Goal: Find contact information: Find contact information

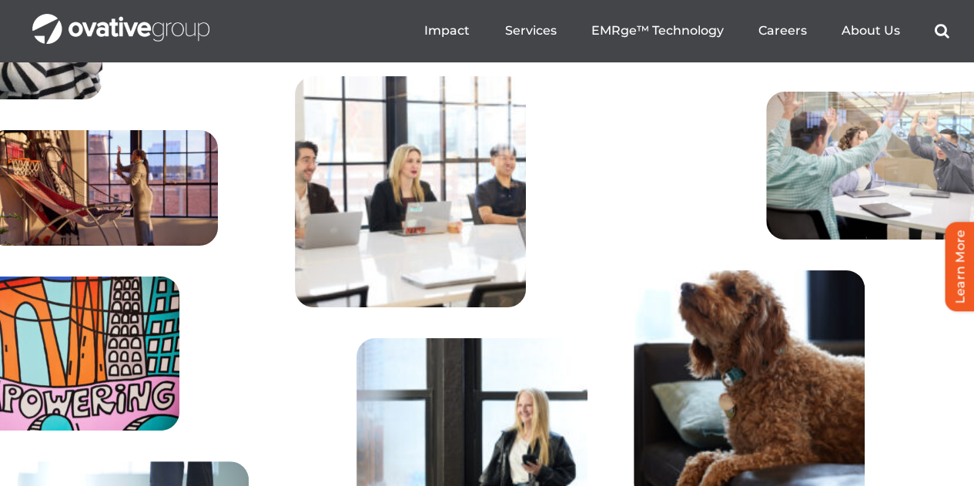
scroll to position [5813, 0]
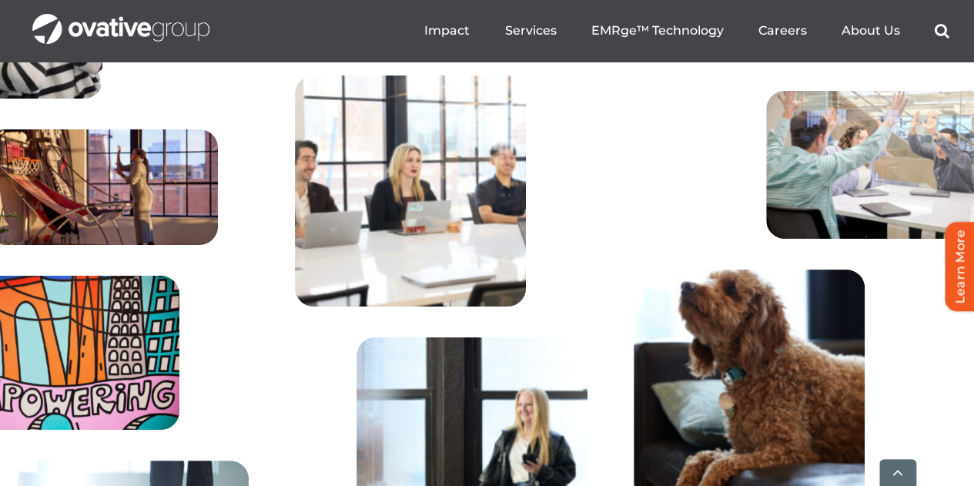
drag, startPoint x: 705, startPoint y: 254, endPoint x: 942, endPoint y: 251, distance: 237.1
copy p "[STREET_ADDRESS][US_STATE]"
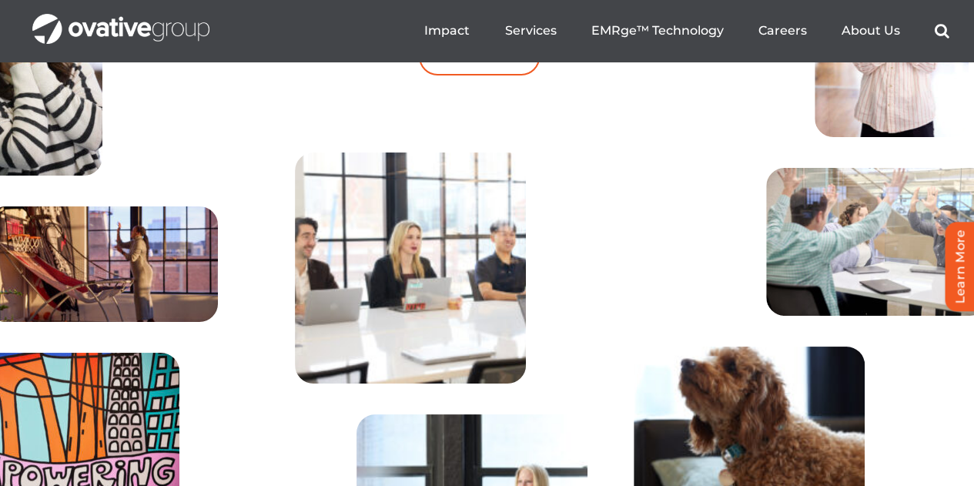
drag, startPoint x: 948, startPoint y: 330, endPoint x: 707, endPoint y: 330, distance: 241.7
copy p "[STREET_ADDRESS][US_STATE]"
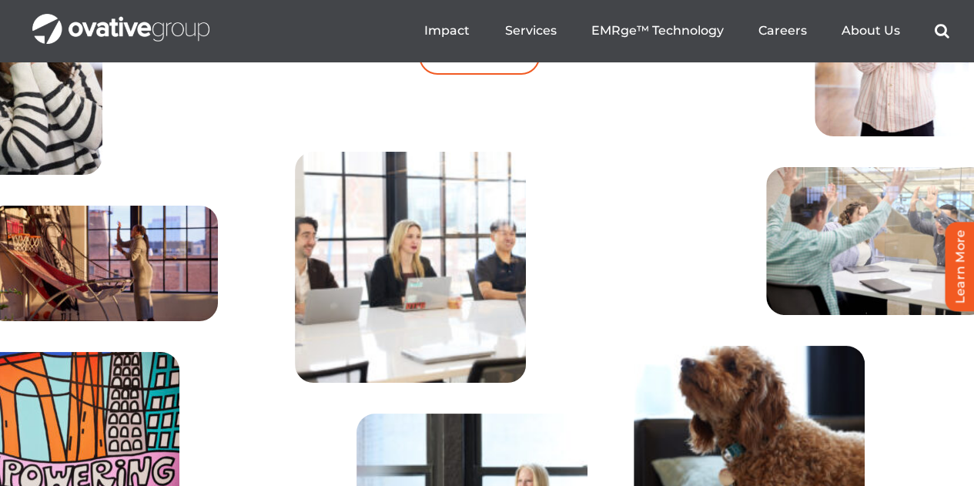
scroll to position [5735, 0]
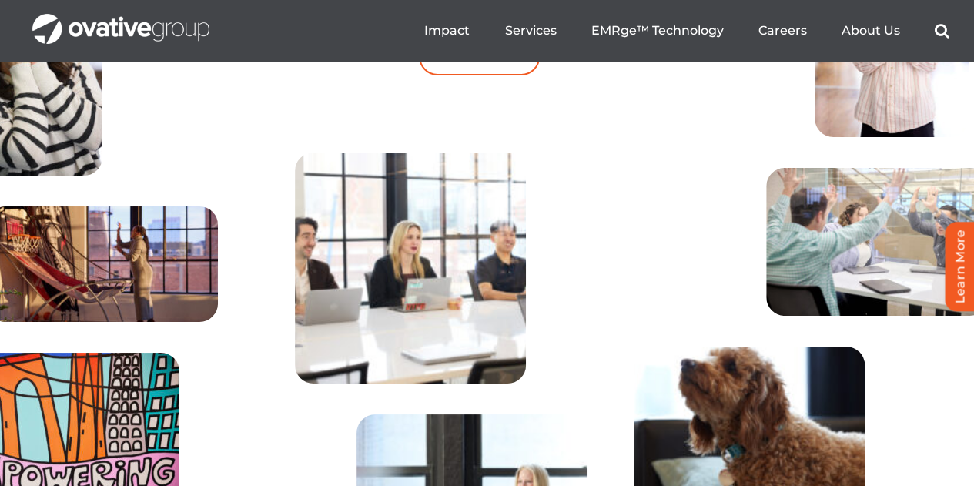
drag, startPoint x: 955, startPoint y: 352, endPoint x: 913, endPoint y: 349, distance: 41.7
copy p "55401"
